Goal: Transaction & Acquisition: Purchase product/service

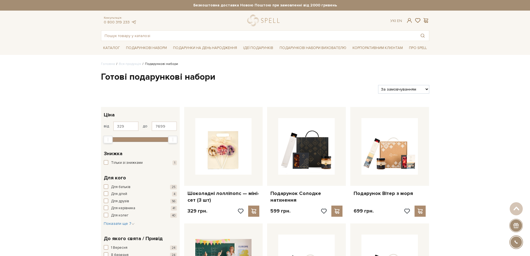
select select "[URL][DOMAIN_NAME]"
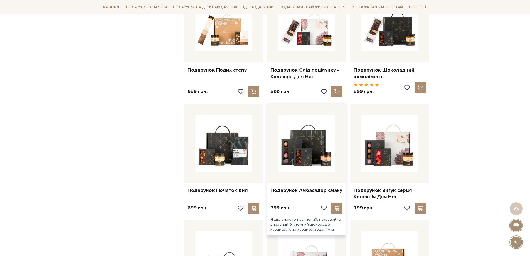
click at [314, 182] on div "Подарунок Амбасадор смаку" at bounding box center [306, 188] width 79 height 13
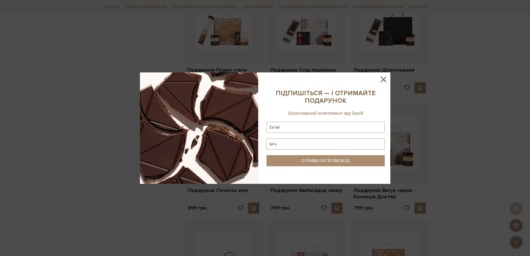
click at [381, 75] on icon at bounding box center [383, 79] width 9 height 9
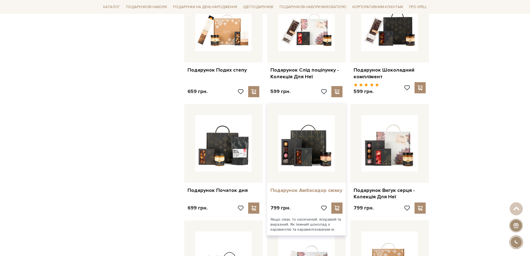
click at [302, 189] on link "Подарунок Амбасадор смаку" at bounding box center [306, 190] width 72 height 6
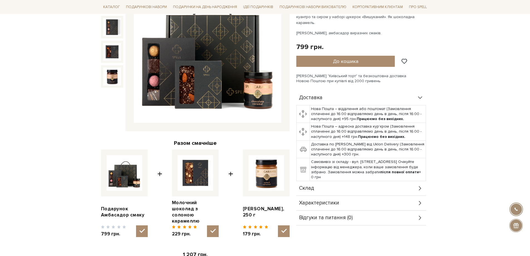
scroll to position [139, 0]
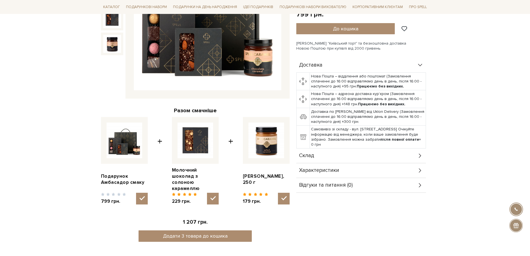
click at [412, 148] on div "Склад" at bounding box center [361, 155] width 130 height 14
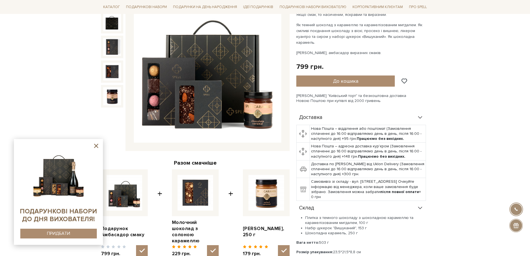
scroll to position [83, 0]
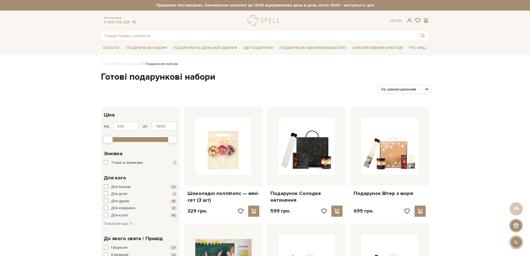
select select "https://spellchocolate.com/our-productions/podarunkovi-box/?sort=p.price&order=…"
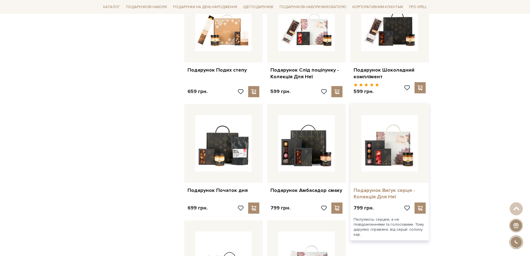
click at [384, 190] on link "Подарунок Вигук серця - Колекція Для Неї" at bounding box center [390, 193] width 72 height 13
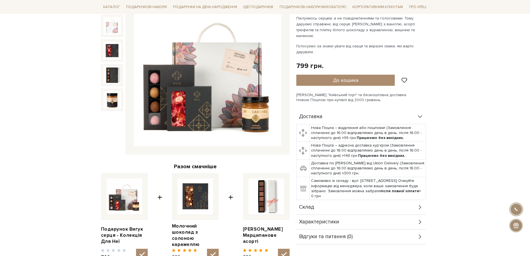
scroll to position [83, 0]
click at [413, 201] on div "Склад" at bounding box center [361, 206] width 130 height 14
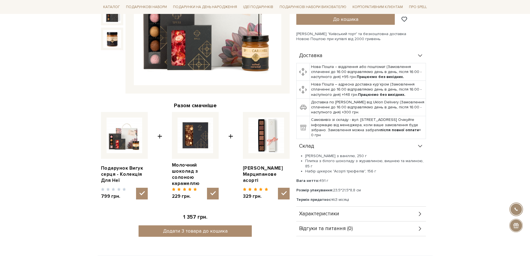
scroll to position [195, 0]
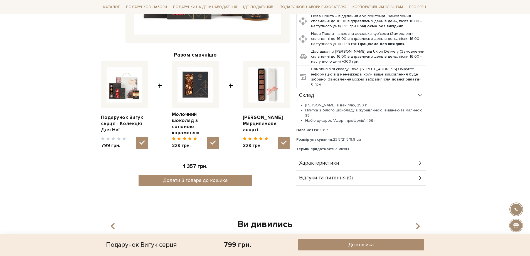
click at [410, 156] on div "Характеристики" at bounding box center [361, 163] width 130 height 14
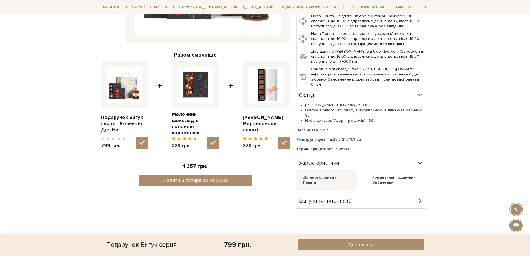
click at [415, 157] on div "Характеристики" at bounding box center [361, 163] width 130 height 14
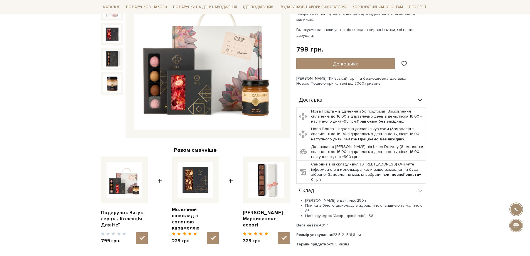
scroll to position [83, 0]
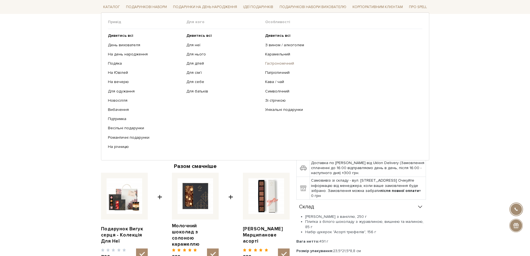
click at [285, 63] on link "Гастрономічний" at bounding box center [341, 63] width 153 height 5
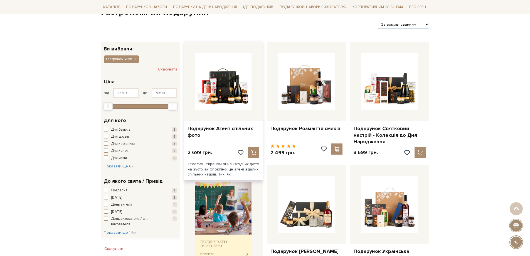
scroll to position [56, 0]
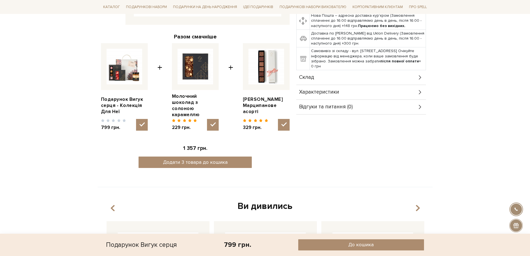
scroll to position [223, 0]
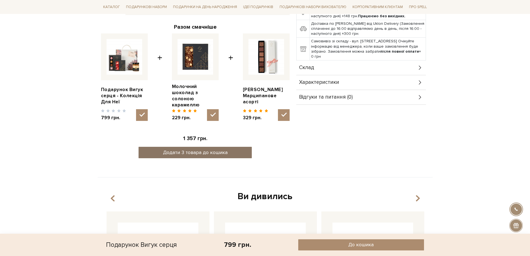
click at [186, 148] on button "Додати 3 товара до кошика" at bounding box center [195, 152] width 113 height 11
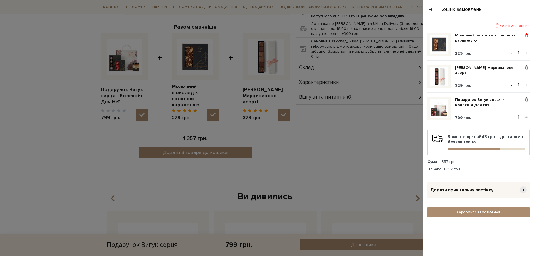
click at [527, 35] on span at bounding box center [527, 35] width 6 height 5
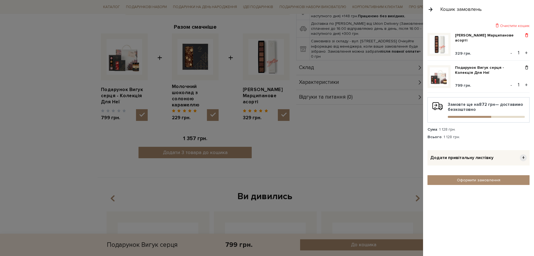
click at [527, 33] on span at bounding box center [527, 35] width 6 height 5
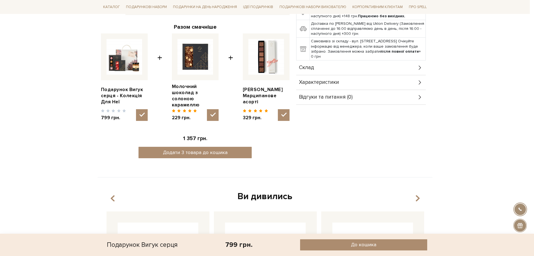
click at [378, 154] on div at bounding box center [267, 128] width 534 height 256
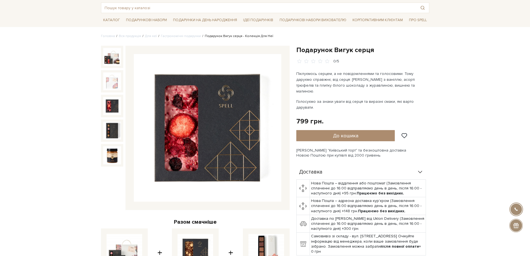
scroll to position [0, 0]
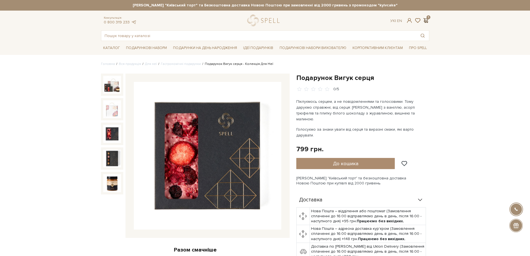
click at [426, 19] on span at bounding box center [426, 21] width 7 height 6
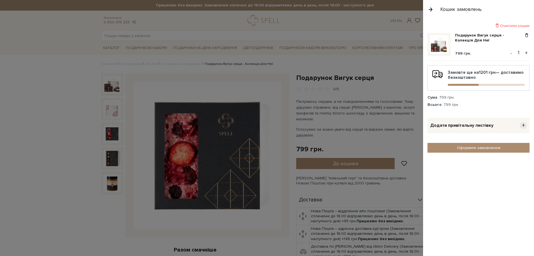
click at [26, 74] on div at bounding box center [267, 128] width 534 height 256
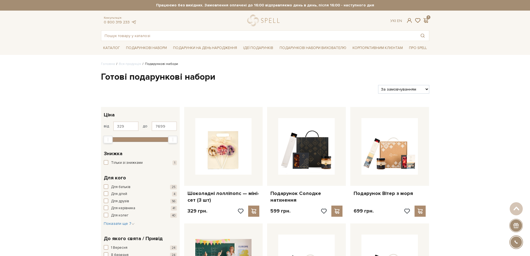
select select "[URL][DOMAIN_NAME]"
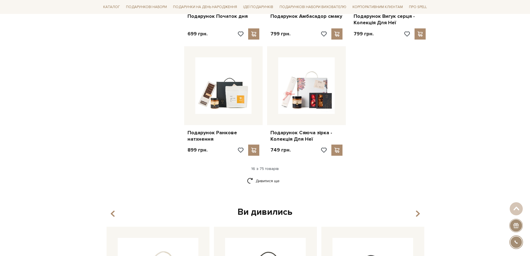
scroll to position [640, 0]
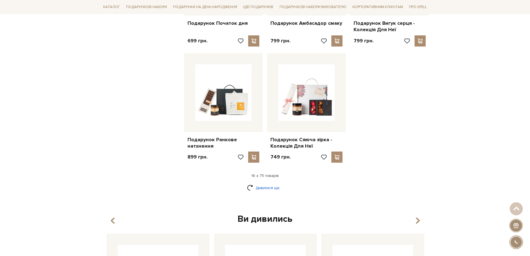
click at [267, 184] on link "Дивитися ще" at bounding box center [265, 188] width 36 height 10
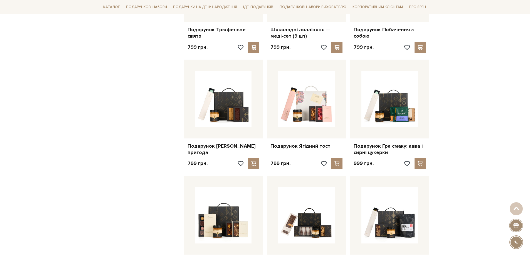
scroll to position [974, 0]
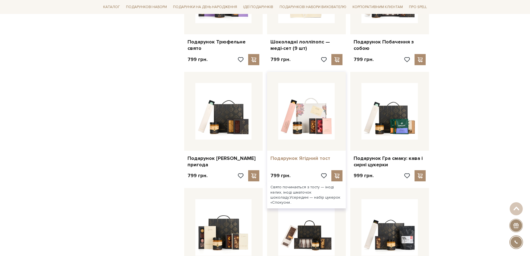
click at [291, 155] on link "Подарунок Ягідний тост" at bounding box center [306, 158] width 72 height 6
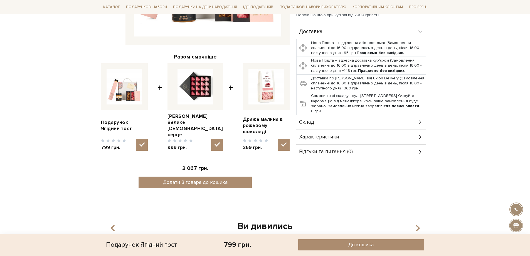
scroll to position [195, 0]
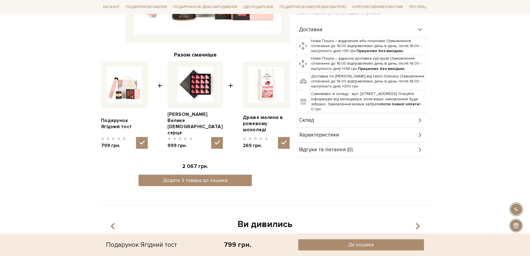
click at [414, 118] on div "Склад" at bounding box center [361, 120] width 130 height 14
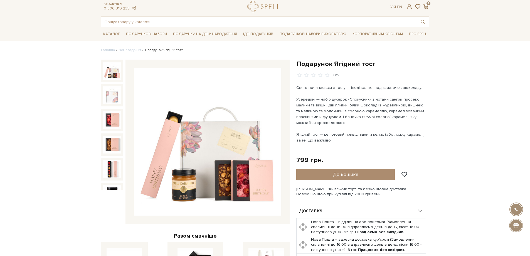
scroll to position [0, 0]
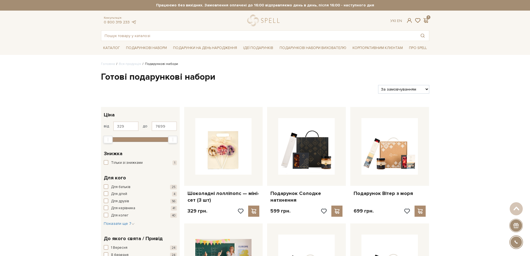
select select "[URL][DOMAIN_NAME]"
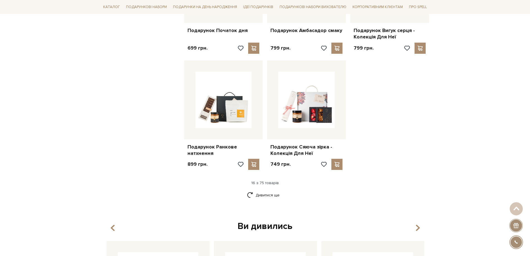
scroll to position [612, 0]
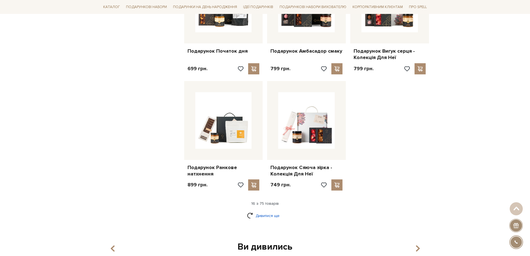
click at [260, 212] on link "Дивитися ще" at bounding box center [265, 216] width 36 height 10
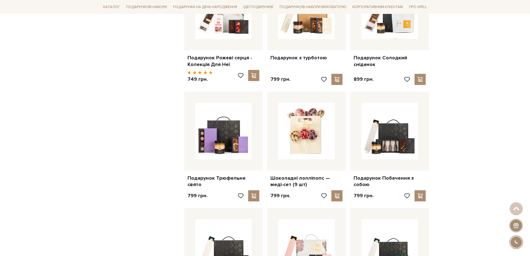
scroll to position [835, 0]
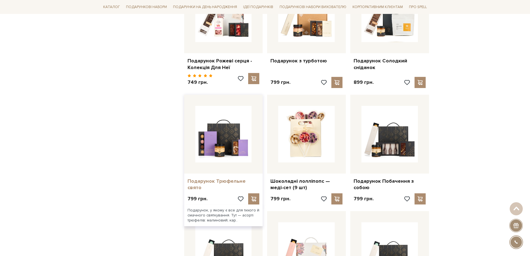
click at [219, 178] on link "Подарунок Трюфельне свято" at bounding box center [223, 184] width 72 height 13
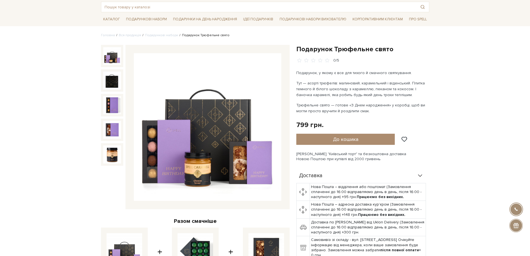
scroll to position [111, 0]
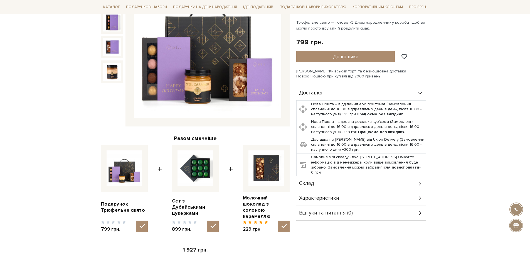
click at [414, 183] on div "Склад" at bounding box center [361, 183] width 130 height 14
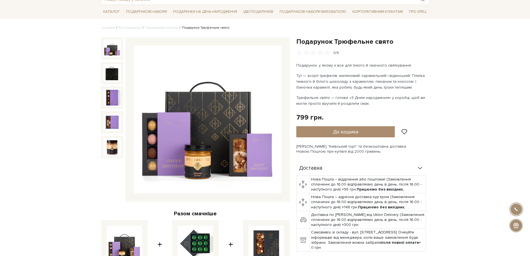
scroll to position [28, 0]
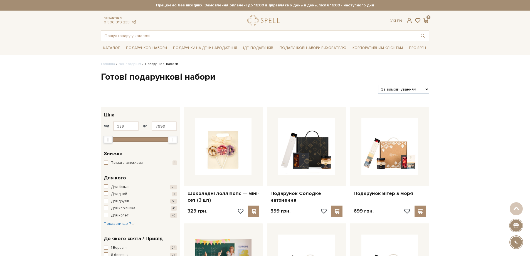
select select "[URL][DOMAIN_NAME]"
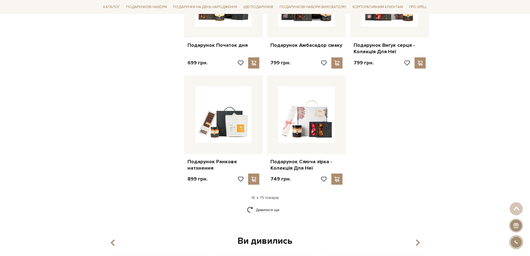
scroll to position [612, 0]
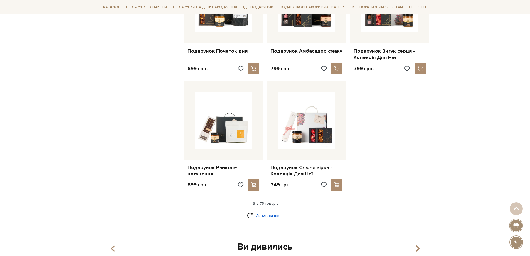
click at [273, 212] on link "Дивитися ще" at bounding box center [265, 216] width 36 height 10
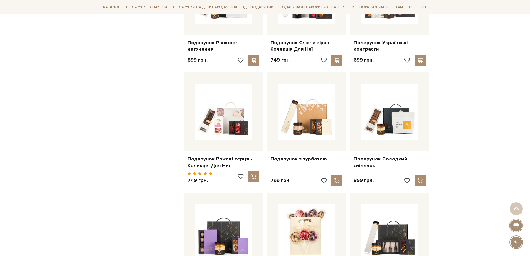
scroll to position [723, 0]
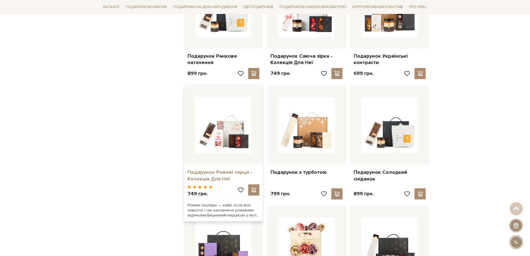
click at [227, 169] on link "Подарунок Рожеві серця - Колекція Для Неї" at bounding box center [223, 175] width 72 height 13
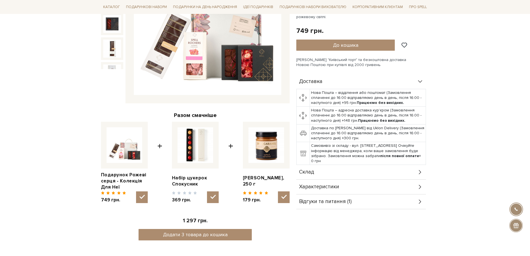
scroll to position [139, 0]
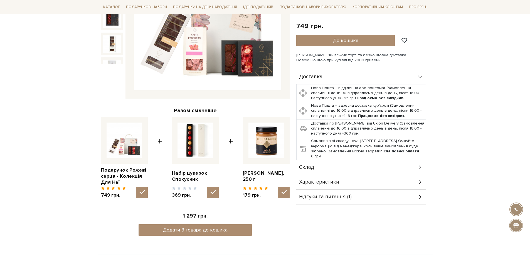
click at [405, 171] on div "Склад" at bounding box center [361, 167] width 130 height 14
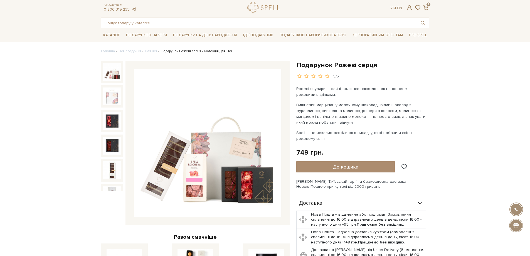
scroll to position [0, 0]
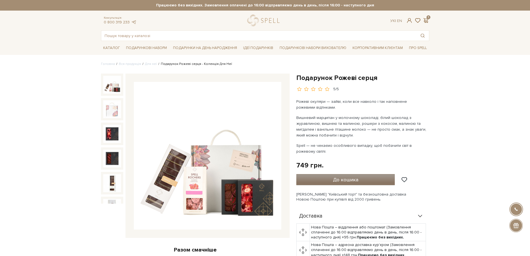
click at [352, 179] on span "До кошика" at bounding box center [345, 179] width 25 height 6
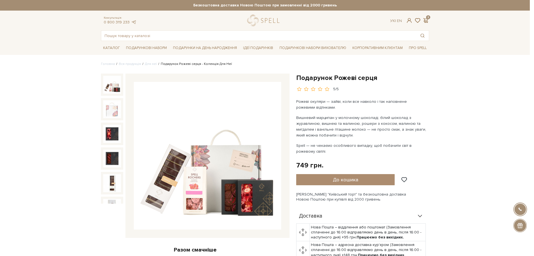
click at [30, 76] on div at bounding box center [267, 128] width 534 height 256
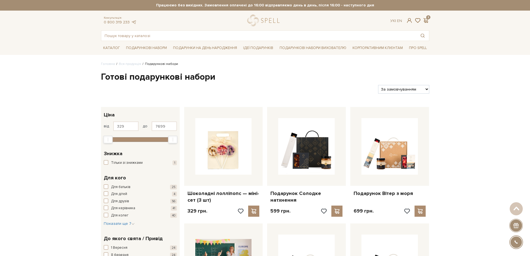
select select "[URL][DOMAIN_NAME]"
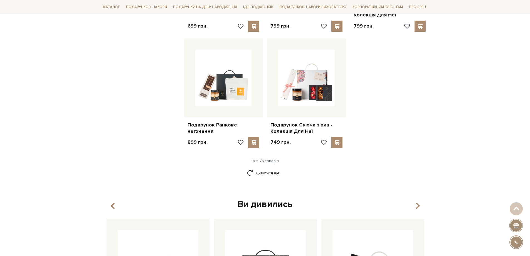
scroll to position [668, 0]
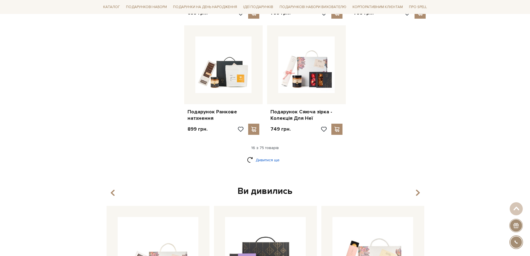
click at [266, 155] on link "Дивитися ще" at bounding box center [265, 160] width 36 height 10
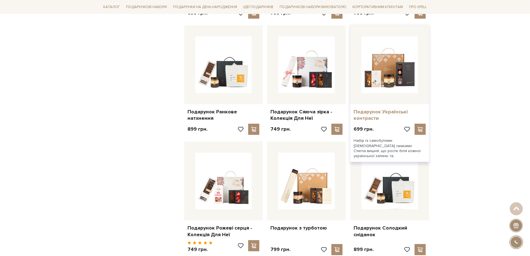
click at [381, 108] on link "Подарунок Українські контрасти" at bounding box center [390, 114] width 72 height 13
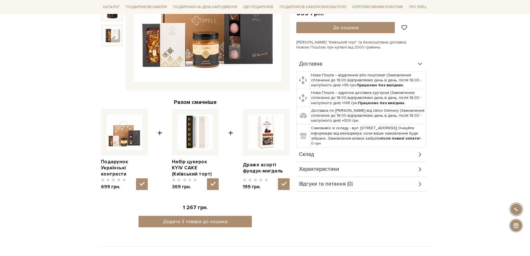
scroll to position [167, 0]
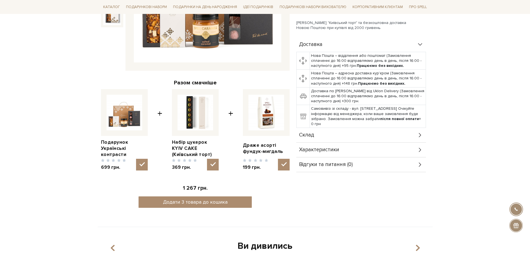
click at [420, 135] on icon at bounding box center [420, 135] width 2 height 4
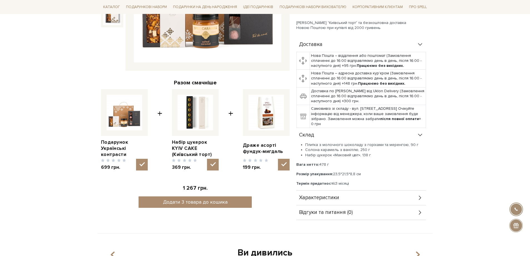
click at [420, 135] on icon at bounding box center [420, 135] width 4 height 2
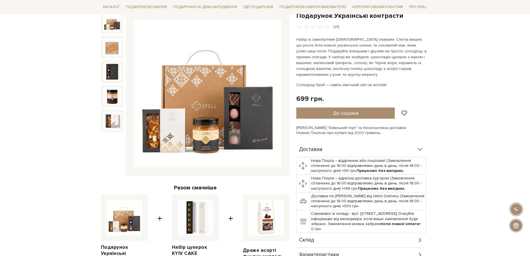
scroll to position [56, 0]
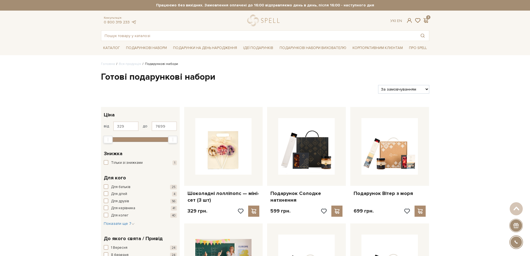
select select "[URL][DOMAIN_NAME]"
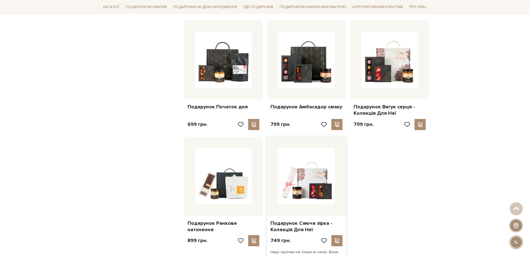
scroll to position [640, 0]
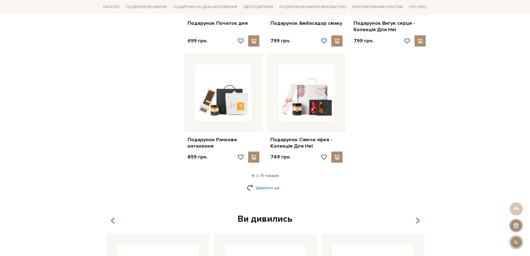
click at [268, 183] on link "Дивитися ще" at bounding box center [265, 188] width 36 height 10
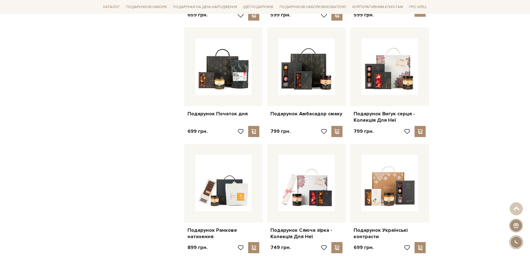
scroll to position [529, 0]
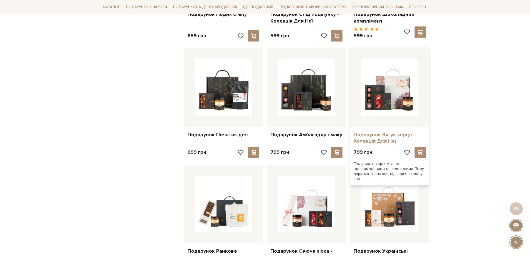
click at [389, 131] on link "Подарунок Вигук серця - Колекція Для Неї" at bounding box center [390, 137] width 72 height 13
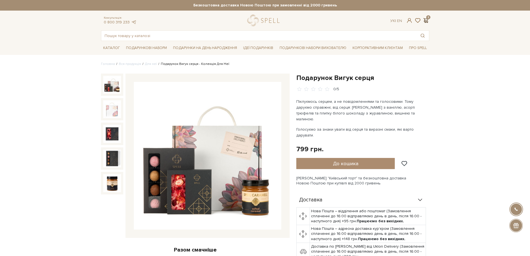
click at [426, 21] on span at bounding box center [426, 21] width 7 height 6
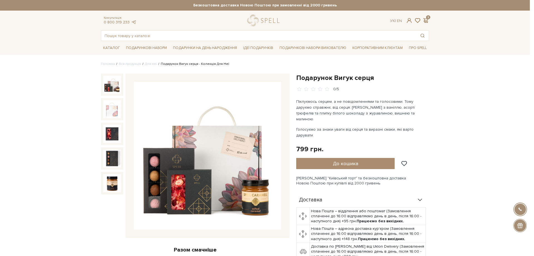
click at [16, 63] on div at bounding box center [267, 128] width 534 height 256
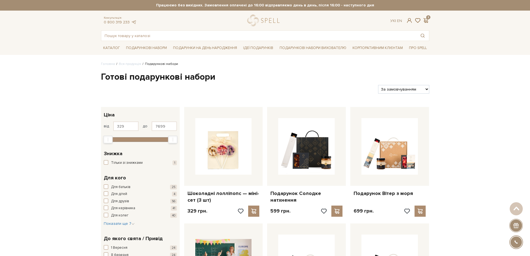
select select "[URL][DOMAIN_NAME]"
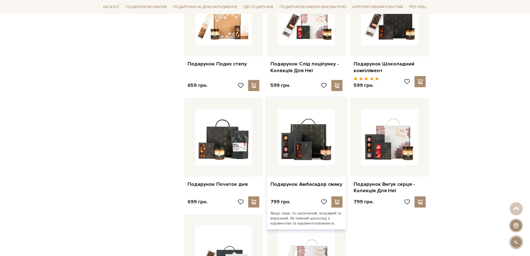
scroll to position [473, 0]
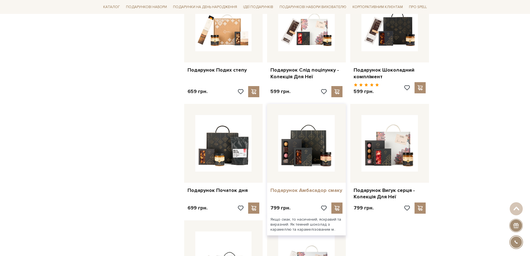
click at [295, 187] on link "Подарунок Амбасадор смаку" at bounding box center [306, 190] width 72 height 6
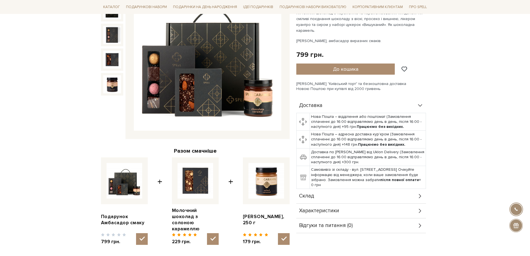
scroll to position [111, 0]
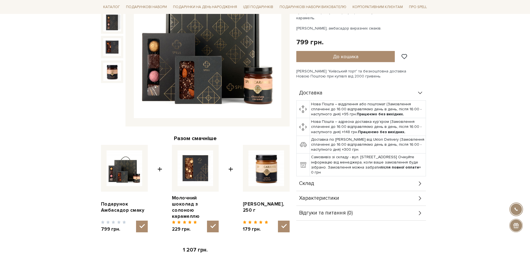
click at [416, 178] on div "Склад" at bounding box center [361, 183] width 130 height 14
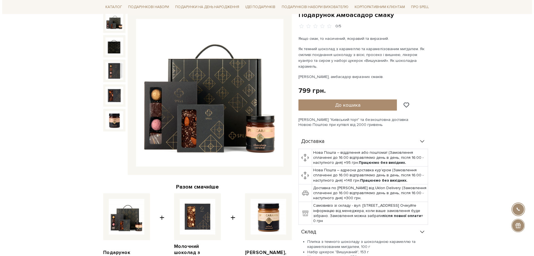
scroll to position [56, 0]
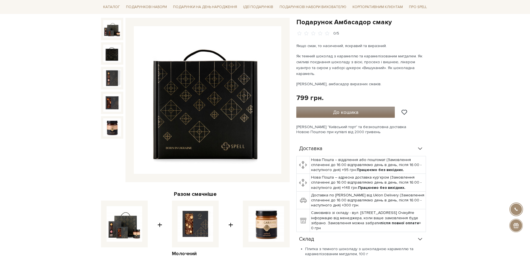
click at [352, 109] on span "До кошика" at bounding box center [345, 112] width 25 height 6
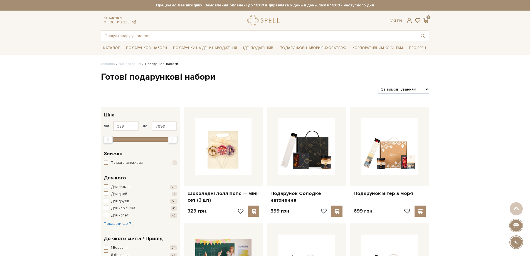
select select "[URL][DOMAIN_NAME]"
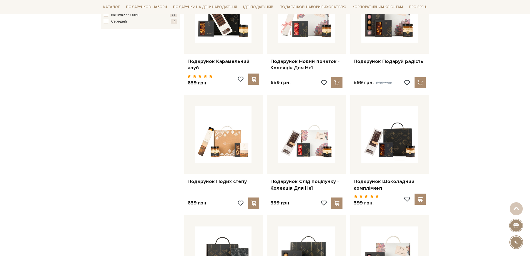
scroll to position [334, 0]
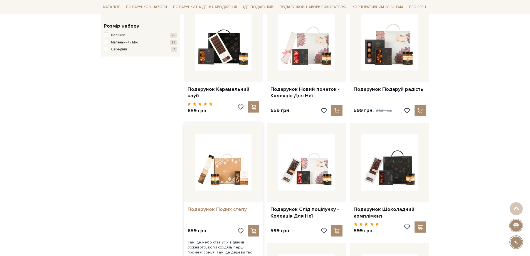
click at [211, 207] on link "Подарунок Подих степу" at bounding box center [223, 209] width 72 height 6
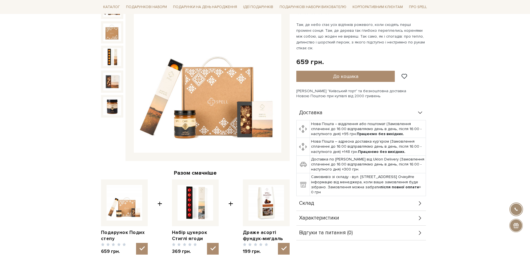
scroll to position [111, 0]
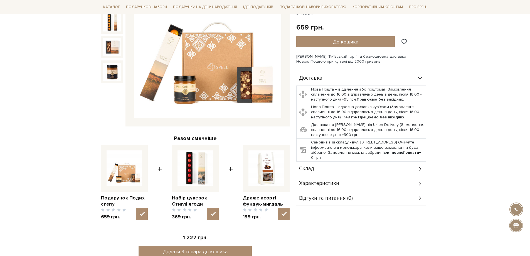
click at [412, 167] on div "Склад" at bounding box center [361, 168] width 130 height 14
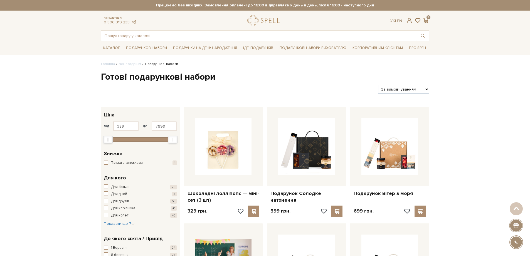
select select "[URL][DOMAIN_NAME]"
click at [426, 20] on span at bounding box center [426, 21] width 7 height 6
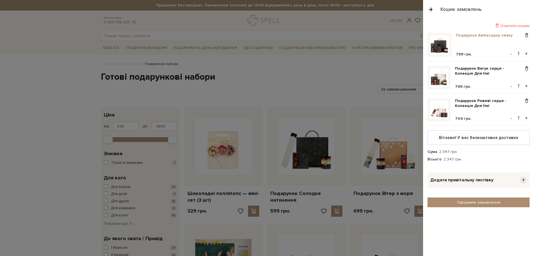
click at [470, 34] on link "Подарунок Амбасадор смаку" at bounding box center [486, 35] width 61 height 5
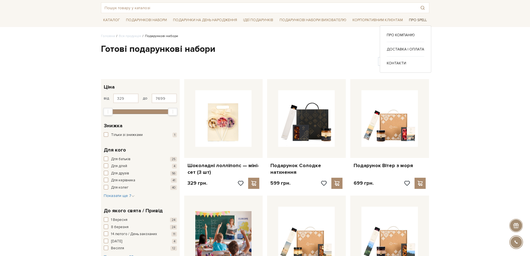
click at [415, 17] on link "Про Spell" at bounding box center [418, 20] width 22 height 9
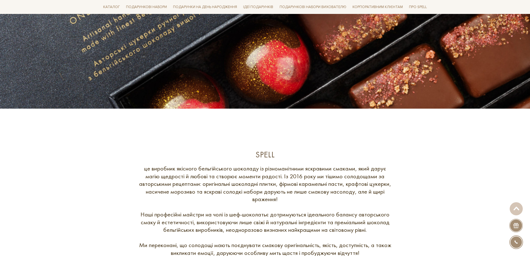
scroll to position [111, 0]
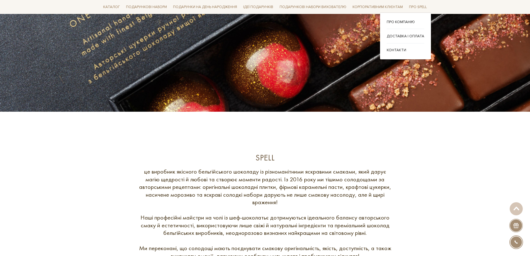
click at [403, 47] on ul "Про компанію Доставка і оплата" at bounding box center [406, 35] width 38 height 33
click at [398, 50] on link "Контакти" at bounding box center [406, 49] width 38 height 5
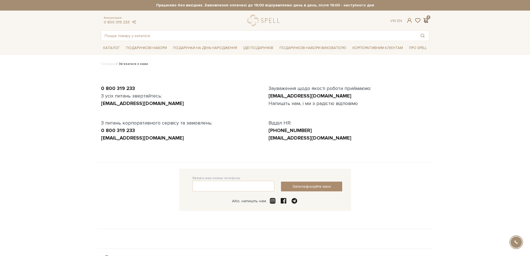
click at [428, 19] on span at bounding box center [426, 21] width 7 height 6
click at [68, 190] on div at bounding box center [267, 128] width 534 height 256
click at [427, 21] on span at bounding box center [426, 21] width 7 height 6
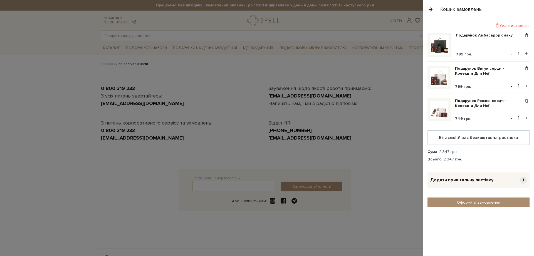
drag, startPoint x: 533, startPoint y: 4, endPoint x: 426, endPoint y: 107, distance: 148.9
click at [426, 107] on div "Очистити кошик Подарунок Амбасадор смаку 799 грн. - 1 + Подарунок Вигук серця -…" at bounding box center [478, 137] width 111 height 237
click at [472, 67] on link "Подарунок Вигук серця - Колекція Для Неї" at bounding box center [489, 71] width 69 height 10
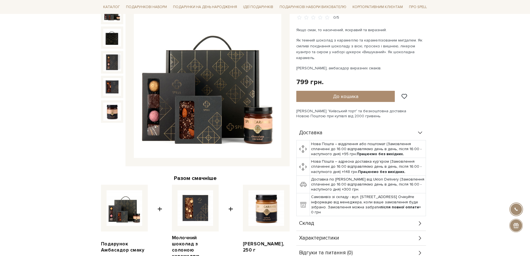
scroll to position [83, 0]
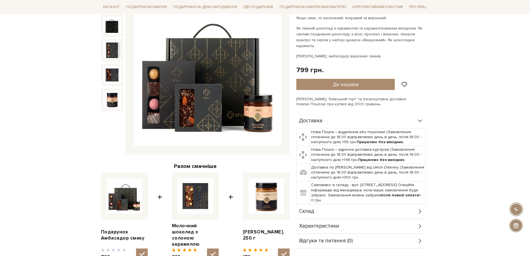
click at [414, 204] on div "Склад" at bounding box center [361, 211] width 130 height 14
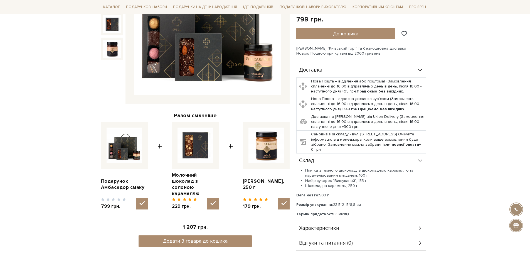
scroll to position [139, 0]
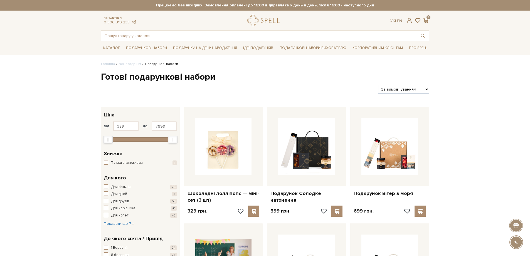
select select "[URL][DOMAIN_NAME]"
click at [427, 18] on span at bounding box center [426, 21] width 7 height 6
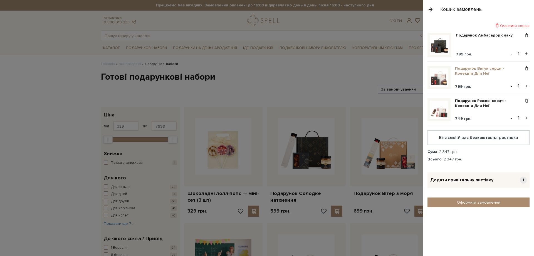
click at [461, 71] on link "Подарунок Вигук серця - Колекція Для Неї" at bounding box center [489, 71] width 69 height 10
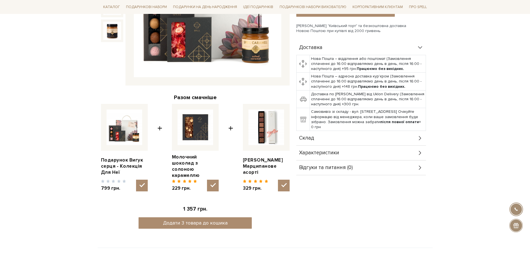
scroll to position [167, 0]
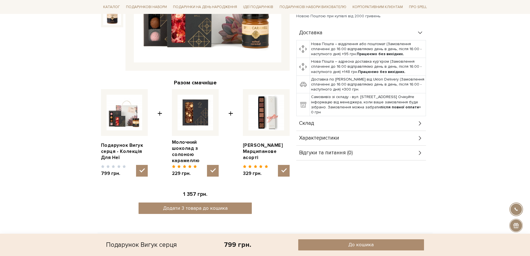
click at [411, 116] on div "Склад" at bounding box center [361, 123] width 130 height 14
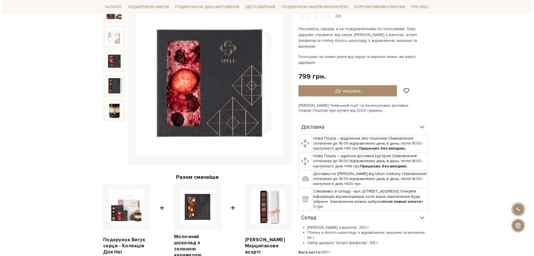
scroll to position [0, 0]
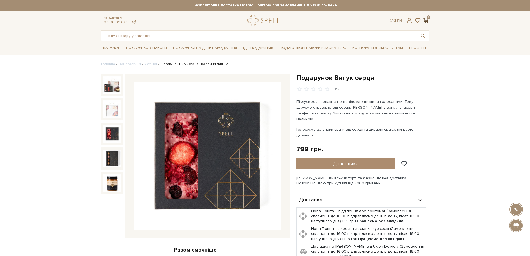
click at [428, 22] on span at bounding box center [426, 21] width 7 height 6
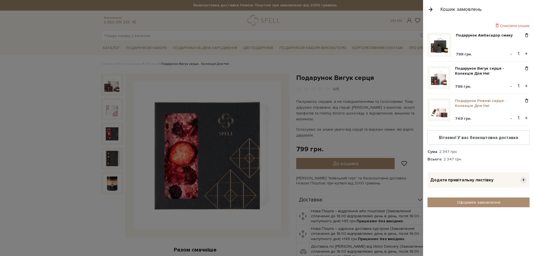
click at [469, 101] on link "Подарунок Рожеві серця - Колекція Для Неї" at bounding box center [489, 103] width 69 height 10
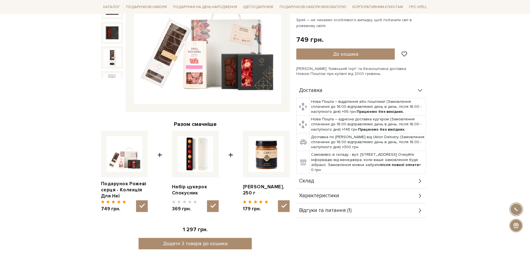
scroll to position [139, 0]
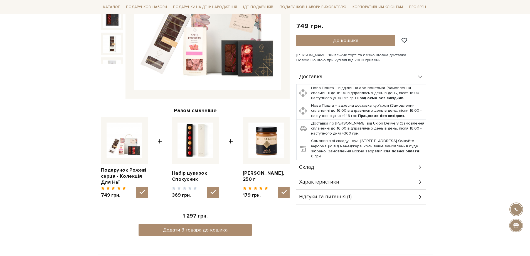
click at [411, 166] on div "Склад" at bounding box center [361, 167] width 130 height 14
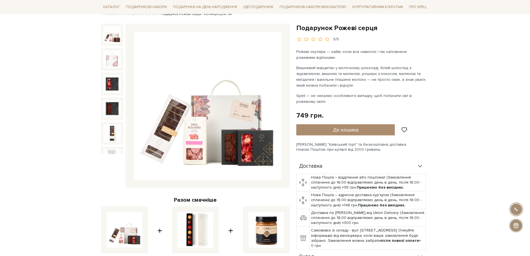
scroll to position [0, 0]
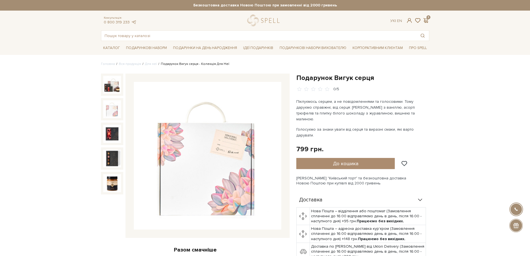
click at [109, 112] on img at bounding box center [112, 109] width 18 height 18
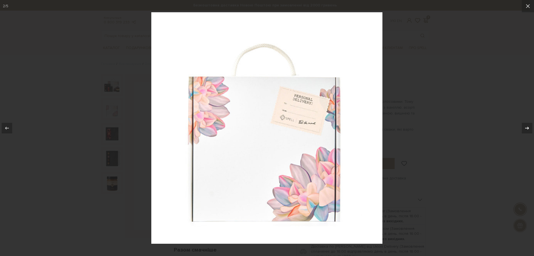
click at [528, 127] on icon at bounding box center [527, 127] width 4 height 3
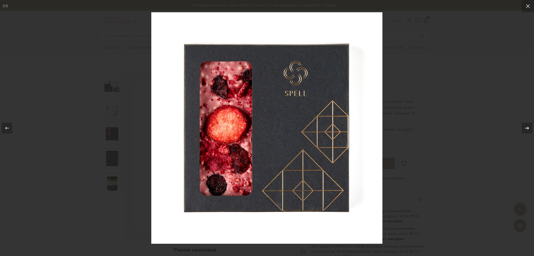
click at [528, 127] on icon at bounding box center [527, 127] width 4 height 3
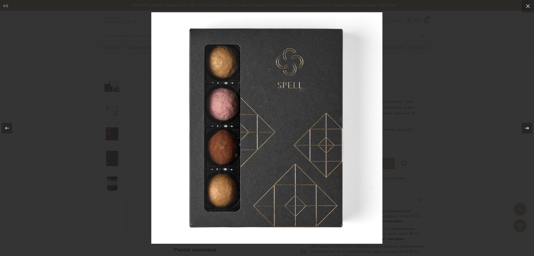
click at [528, 127] on icon at bounding box center [527, 127] width 4 height 3
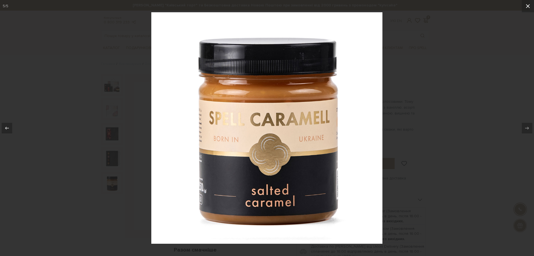
click at [527, 10] on button at bounding box center [528, 6] width 12 height 12
